Goal: Task Accomplishment & Management: Use online tool/utility

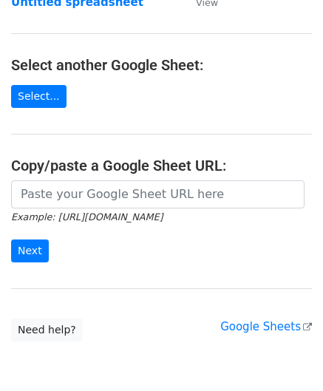
scroll to position [148, 0]
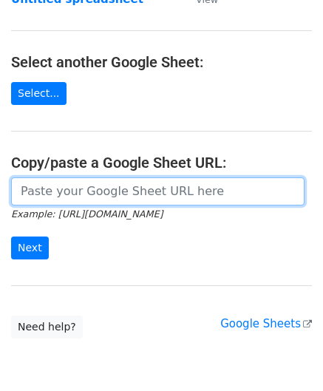
click at [66, 188] on input "url" at bounding box center [157, 191] width 293 height 28
paste input "[URL][DOMAIN_NAME]"
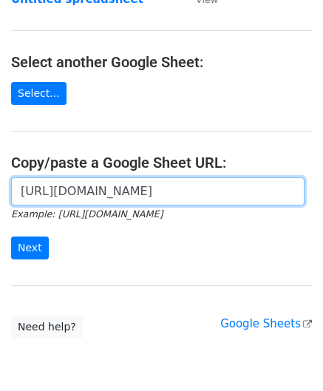
scroll to position [0, 328]
type input "[URL][DOMAIN_NAME]"
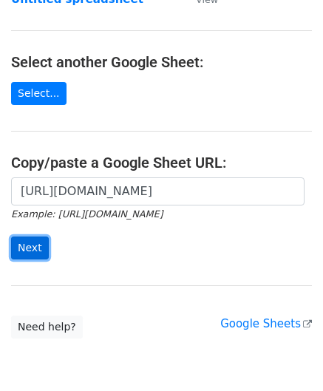
scroll to position [0, 0]
click at [32, 247] on input "Next" at bounding box center [30, 247] width 38 height 23
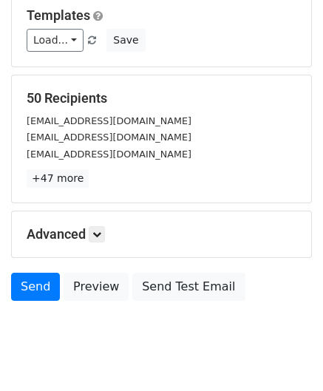
scroll to position [180, 0]
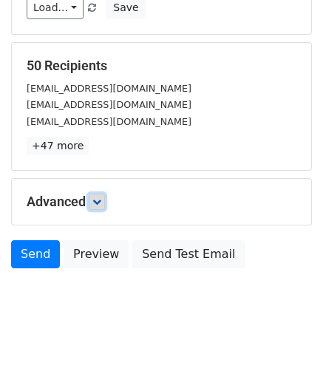
click at [101, 197] on icon at bounding box center [96, 201] width 9 height 9
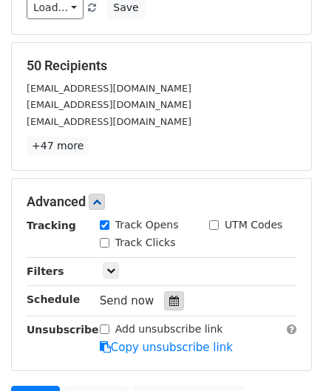
click at [169, 301] on icon at bounding box center [174, 300] width 10 height 10
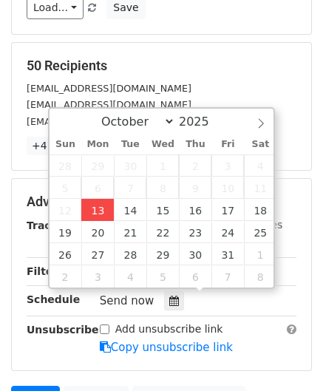
type input "[DATE] 12:00"
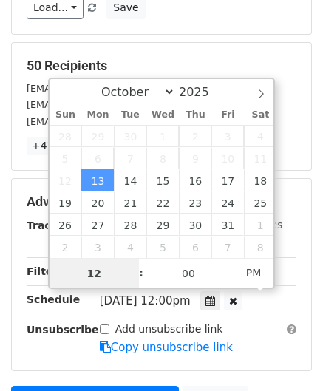
paste input "Hour"
type input "2"
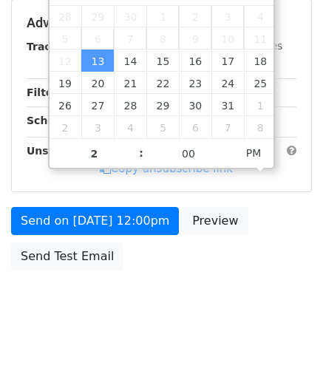
type input "[DATE] 14:00"
click at [255, 292] on body "New Campaign Daily emails left: 50 Google Sheet: Untitled spreadsheet Variables…" at bounding box center [161, 23] width 323 height 625
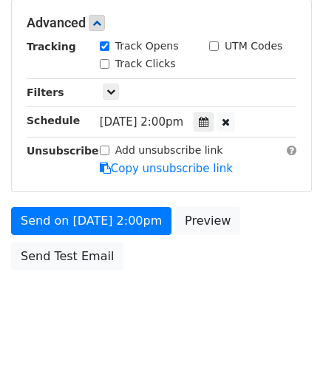
scroll to position [359, 0]
